Goal: Information Seeking & Learning: Check status

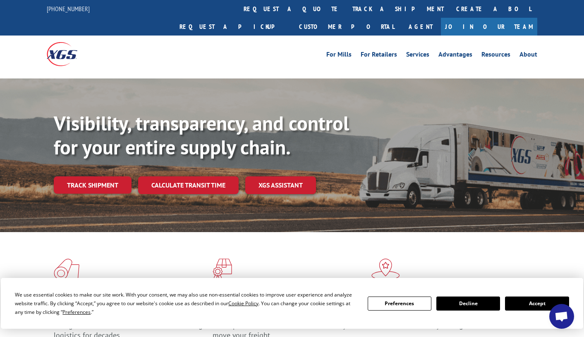
click at [85, 158] on div "Visibility, transparency, and control for your entire supply chain. Track shipm…" at bounding box center [319, 169] width 530 height 115
click at [88, 176] on link "Track shipment" at bounding box center [93, 184] width 78 height 17
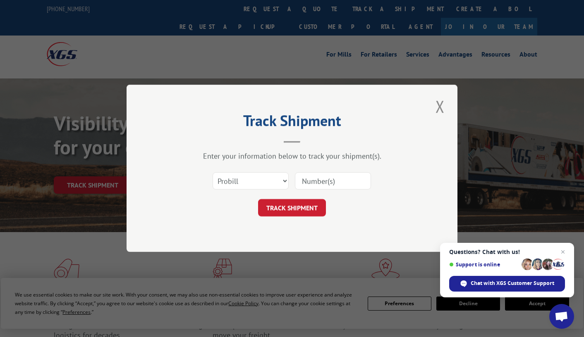
click at [333, 180] on input at bounding box center [333, 181] width 76 height 17
type input "361978"
click at [299, 209] on button "TRACK SHIPMENT" at bounding box center [292, 208] width 68 height 17
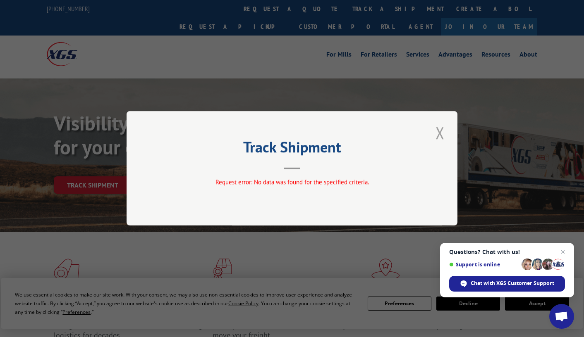
click at [438, 132] on button "Close modal" at bounding box center [440, 132] width 14 height 23
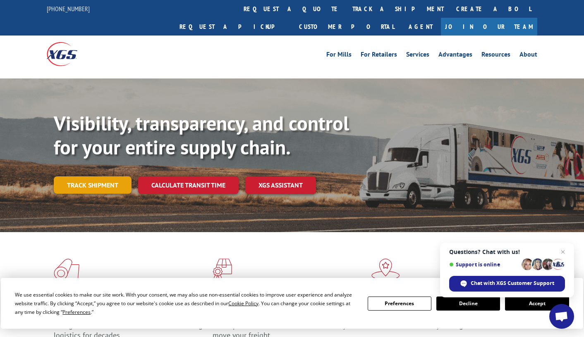
click at [98, 176] on link "Track shipment" at bounding box center [93, 184] width 78 height 17
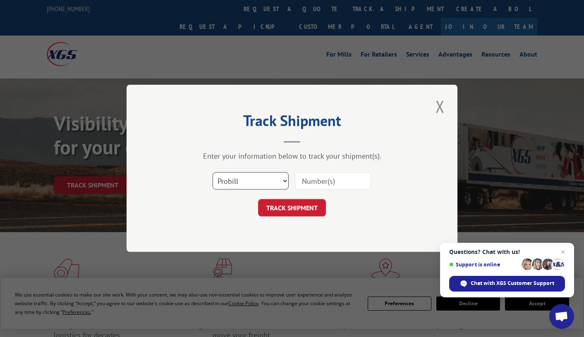
select select "bol"
click option "BOL" at bounding box center [0, 0] width 0 height 0
click at [306, 183] on input at bounding box center [333, 181] width 76 height 17
type input "361978"
click at [294, 207] on button "TRACK SHIPMENT" at bounding box center [292, 208] width 68 height 17
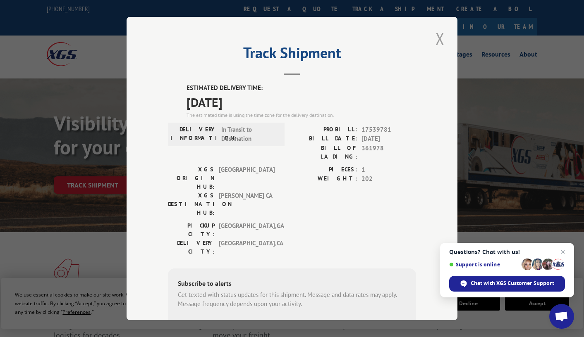
click at [434, 36] on button "Close modal" at bounding box center [440, 38] width 14 height 23
